Goal: Check status

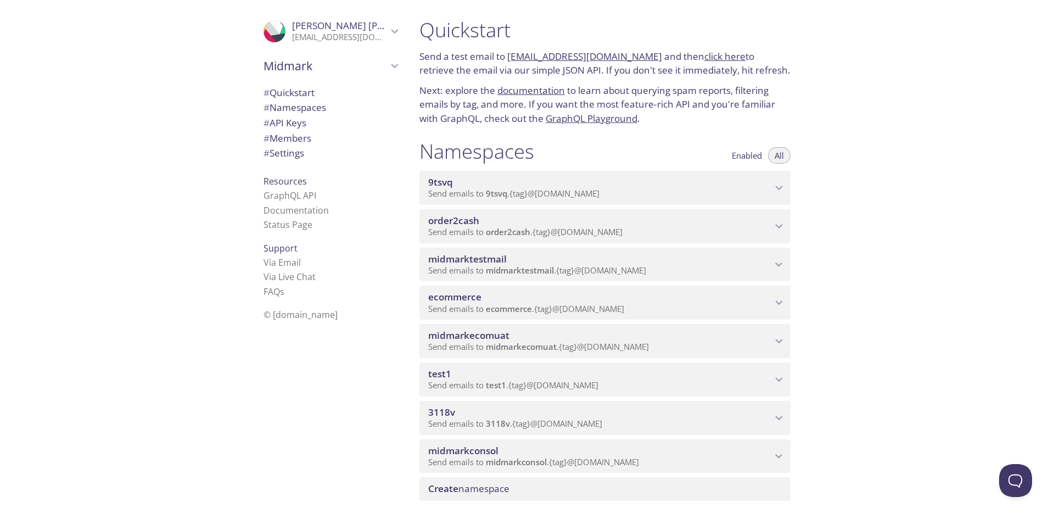
click at [716, 57] on link "click here" at bounding box center [724, 56] width 41 height 13
click at [311, 36] on p "[EMAIL_ADDRESS][DOMAIN_NAME]" at bounding box center [339, 37] width 95 height 11
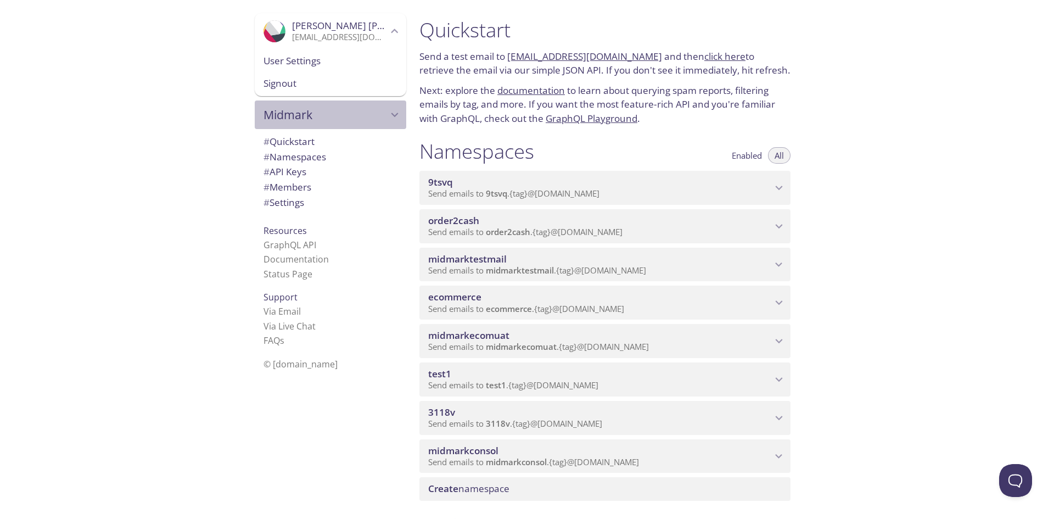
click at [387, 115] on icon "Midmark" at bounding box center [394, 115] width 14 height 14
click at [290, 92] on span "[PERSON_NAME]'s team" at bounding box center [330, 92] width 134 height 14
type input "[PERSON_NAME]'s team"
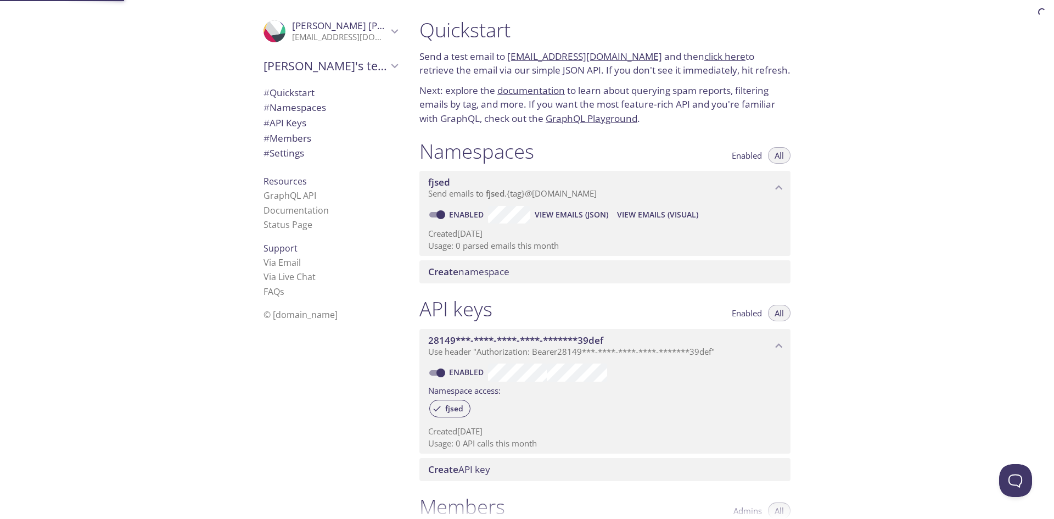
scroll to position [18, 0]
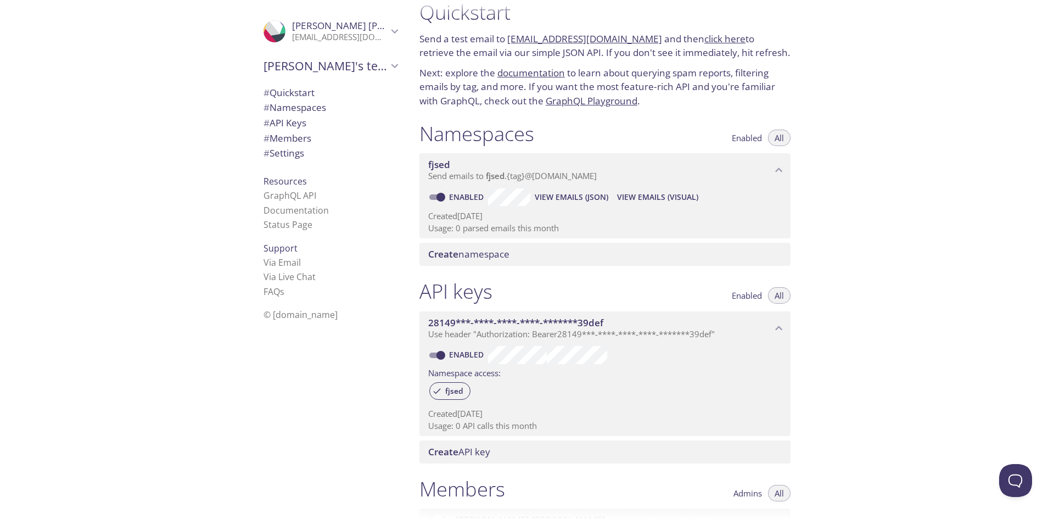
click at [282, 316] on span "© [DOMAIN_NAME]" at bounding box center [300, 314] width 74 height 12
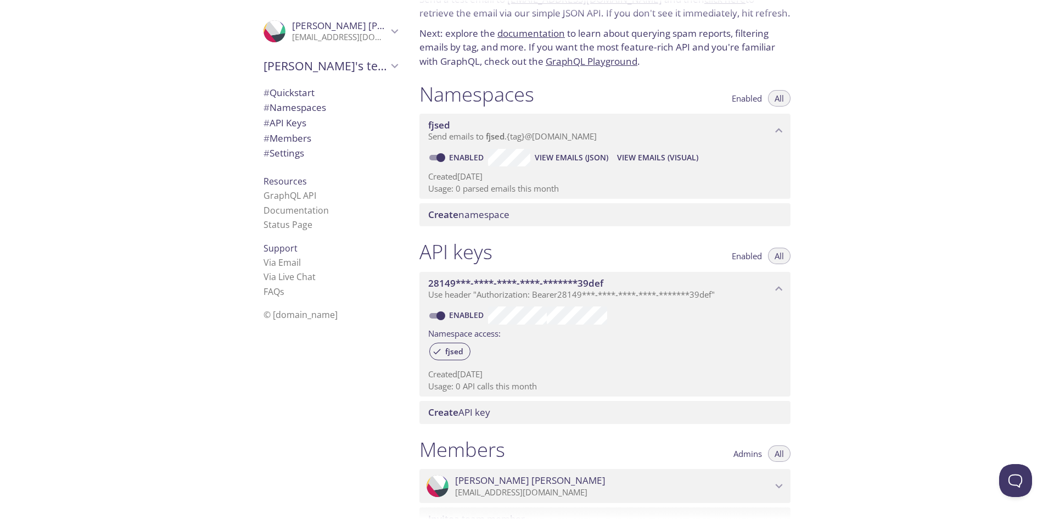
scroll to position [0, 0]
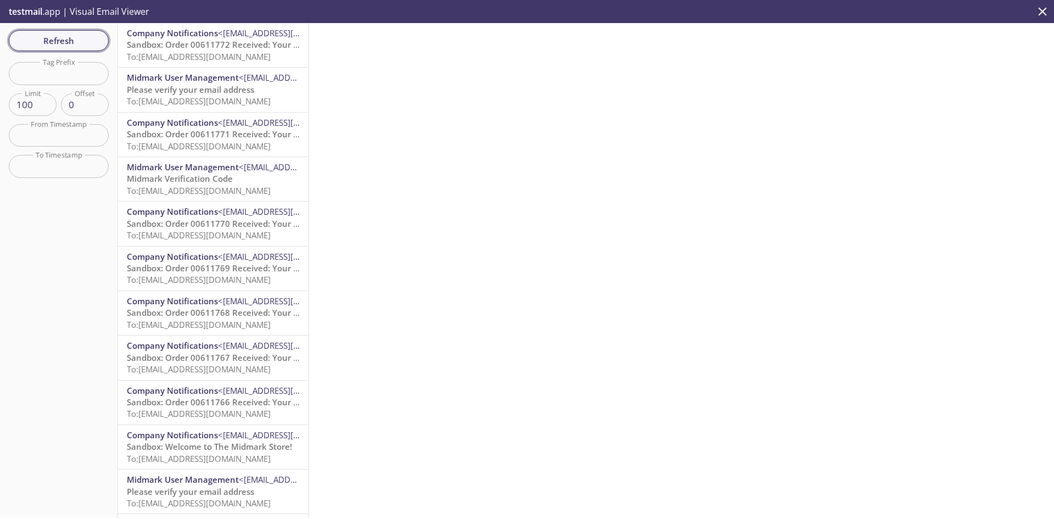
click at [63, 38] on span "Refresh" at bounding box center [59, 40] width 82 height 14
click at [205, 51] on span "To: ecommerce.demmatest164806@inbox.testmail.app" at bounding box center [199, 56] width 144 height 11
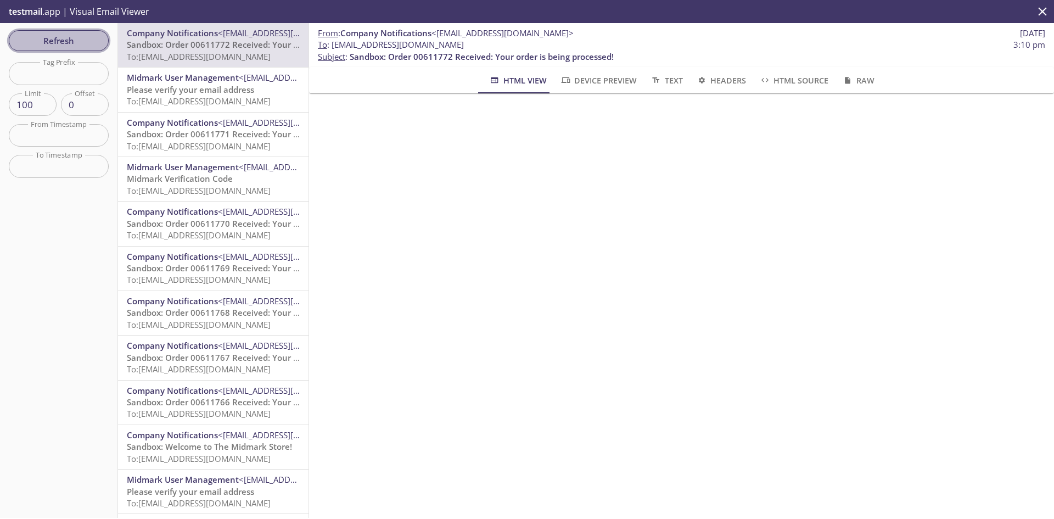
click at [87, 39] on span "Refresh" at bounding box center [59, 40] width 82 height 14
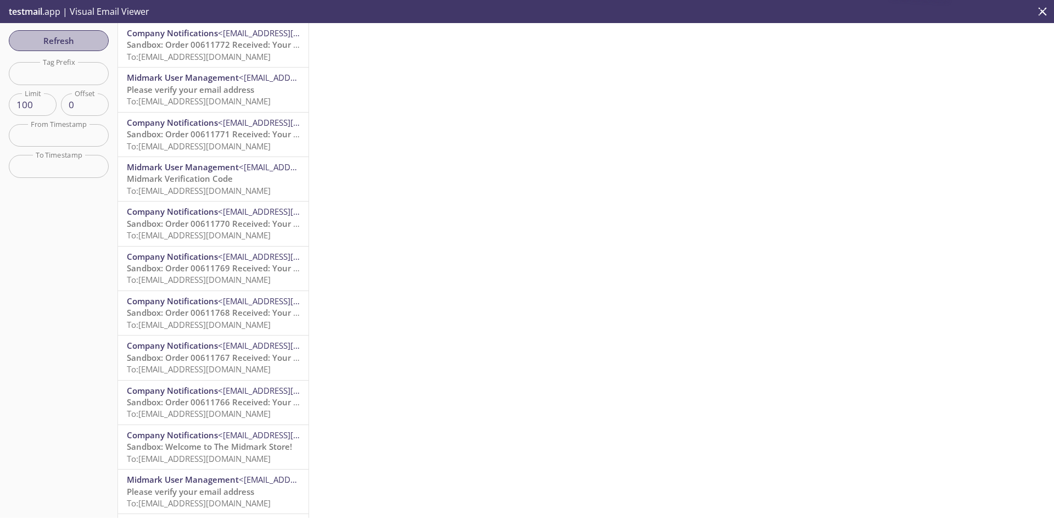
click at [85, 39] on span "Refresh" at bounding box center [59, 40] width 82 height 14
click at [214, 53] on span "To: ecommerce.demmatest164806@inbox.testmail.app" at bounding box center [199, 56] width 144 height 11
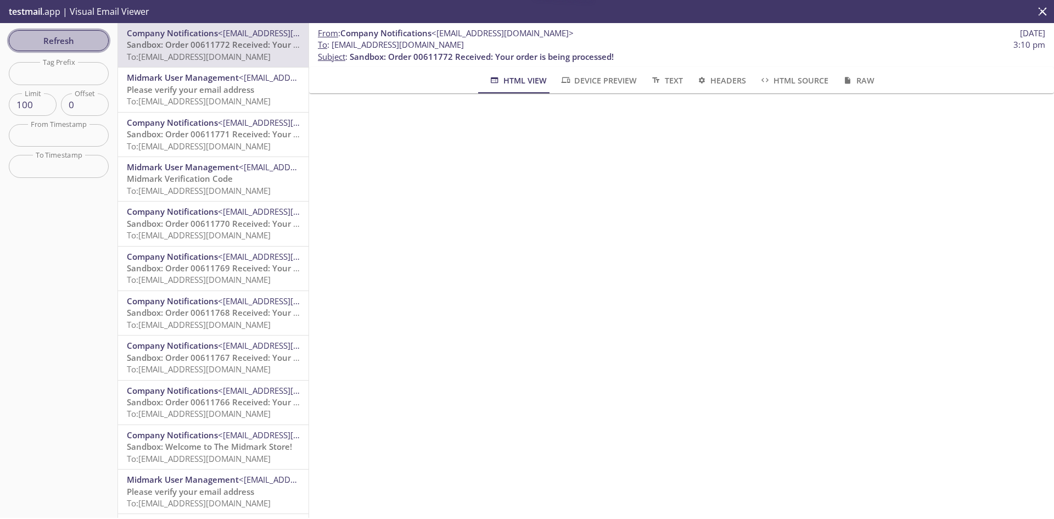
click at [90, 42] on span "Refresh" at bounding box center [59, 40] width 82 height 14
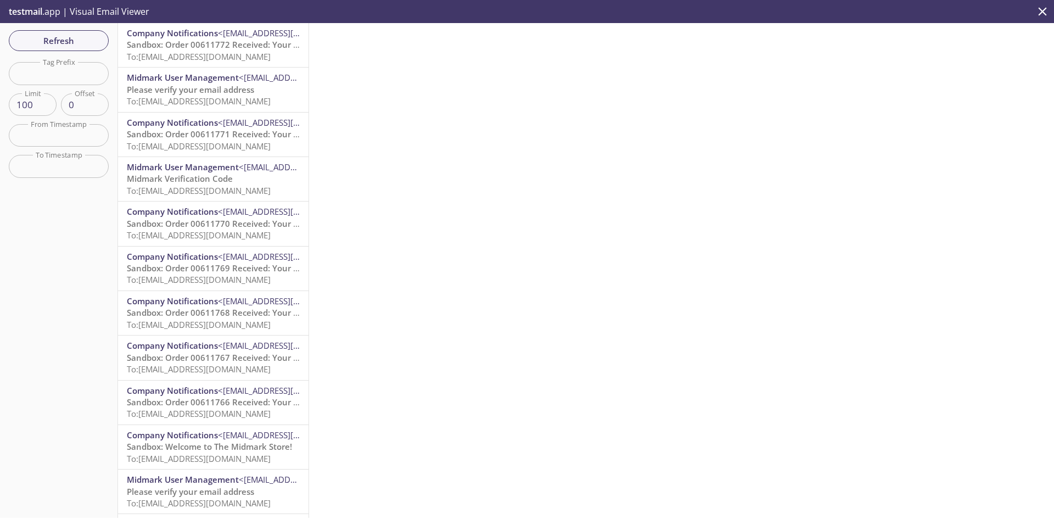
click at [205, 45] on span "Sandbox: Order 00611772 Received: Your order is being processed!" at bounding box center [259, 44] width 264 height 11
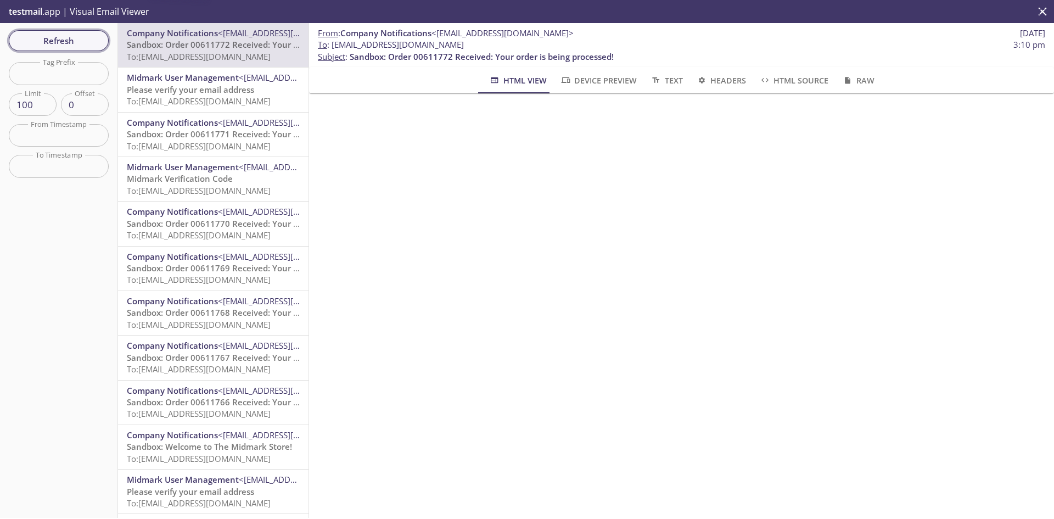
click at [90, 38] on span "Refresh" at bounding box center [59, 40] width 82 height 14
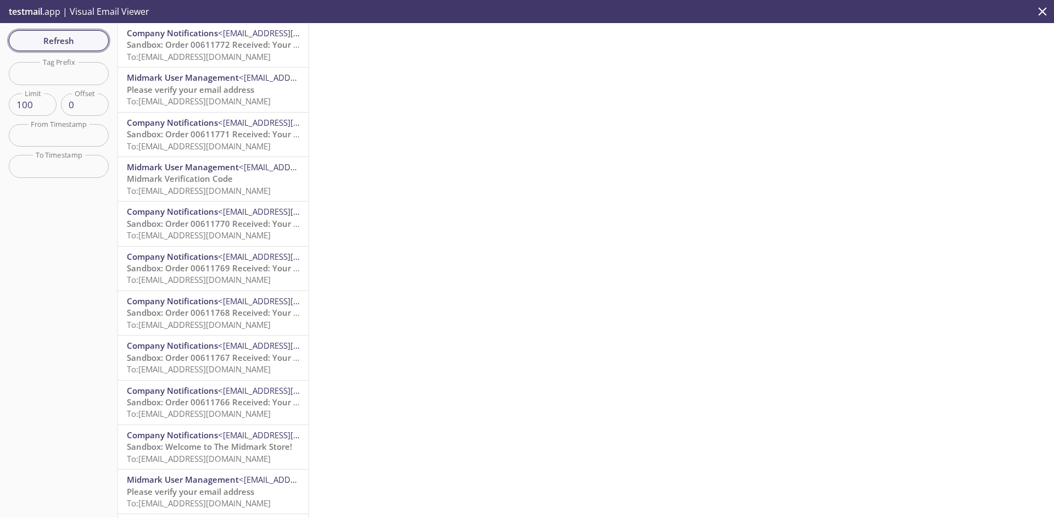
click at [85, 38] on span "Refresh" at bounding box center [59, 40] width 82 height 14
click at [170, 40] on span "Sandbox: Order 00611772 Received: Your order is being processed!" at bounding box center [259, 44] width 264 height 11
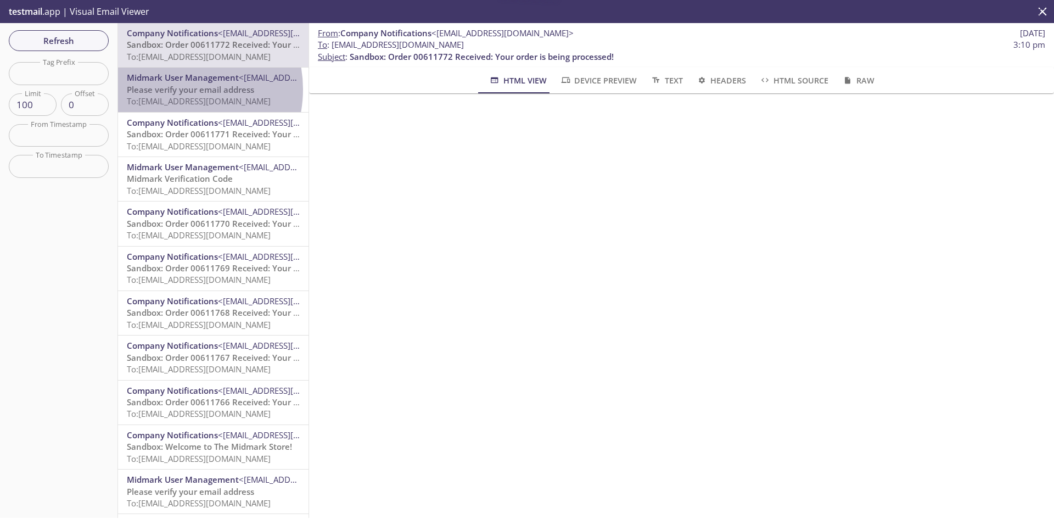
click at [173, 89] on span "Please verify your email address" at bounding box center [190, 89] width 127 height 11
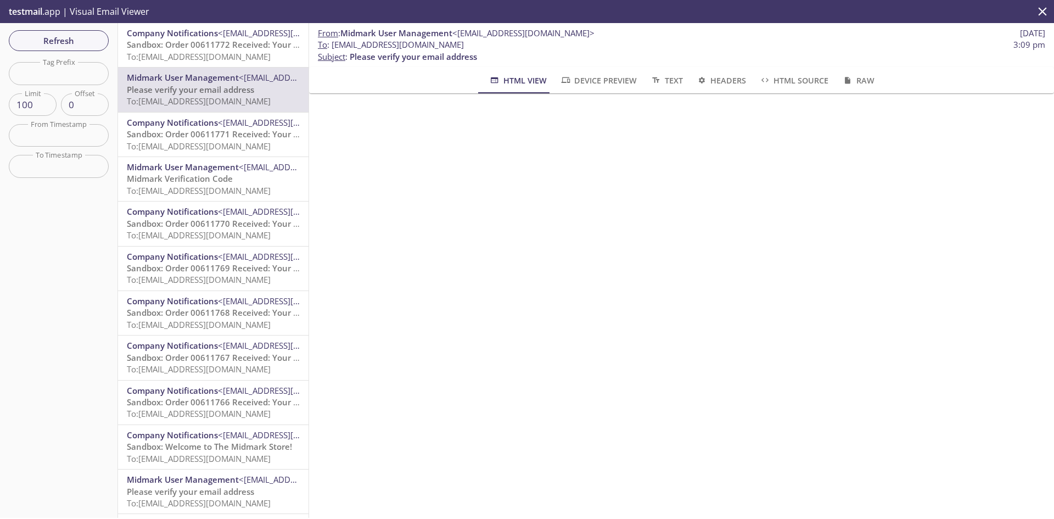
drag, startPoint x: 467, startPoint y: 47, endPoint x: 339, endPoint y: 50, distance: 127.9
click at [333, 46] on span "To : ecommerce.demmatest1111@inbox.testmail.app 3:09 pm" at bounding box center [681, 45] width 727 height 12
copy span "ecommerce.demmatest1111@inbox.testmail.app"
click at [86, 36] on span "Refresh" at bounding box center [59, 40] width 82 height 14
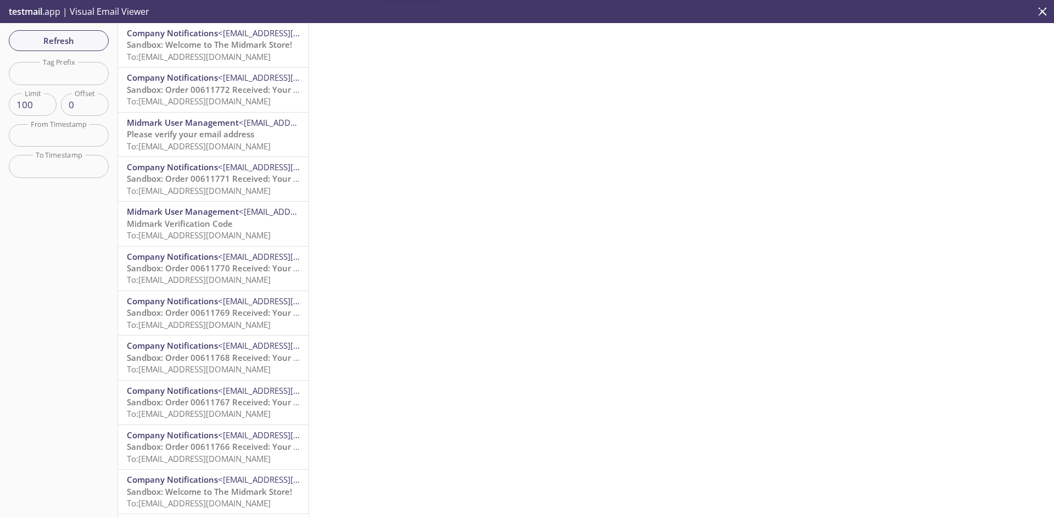
click at [209, 48] on span "Sandbox: Welcome to The Midmark Store!" at bounding box center [209, 44] width 165 height 11
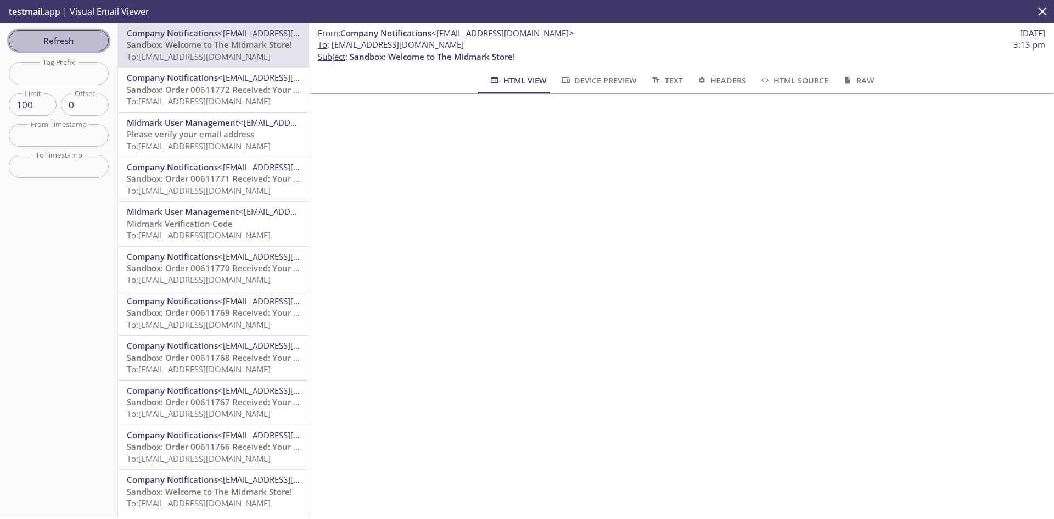
click at [59, 40] on span "Refresh" at bounding box center [59, 40] width 82 height 14
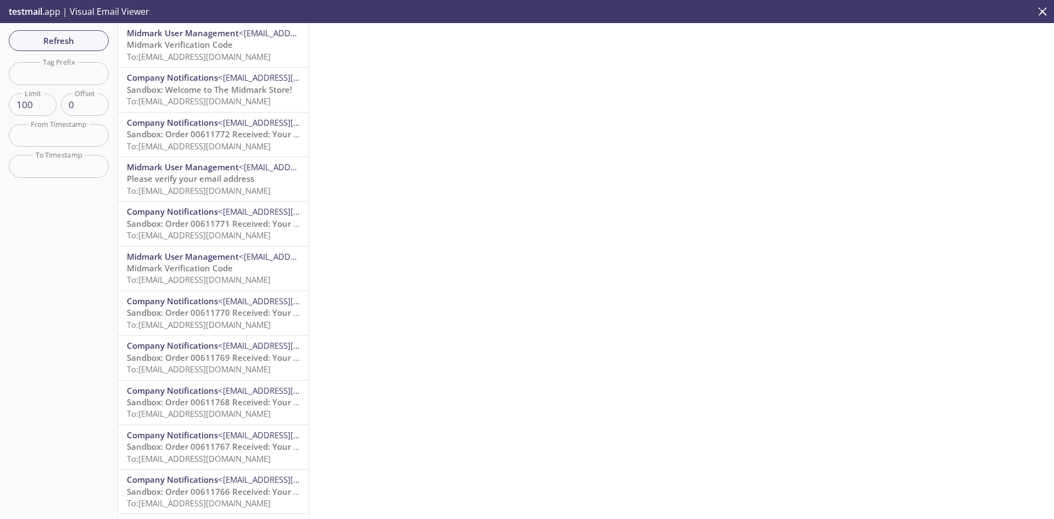
click at [151, 42] on span "Midmark Verification Code" at bounding box center [180, 44] width 106 height 11
